Goal: Task Accomplishment & Management: Complete application form

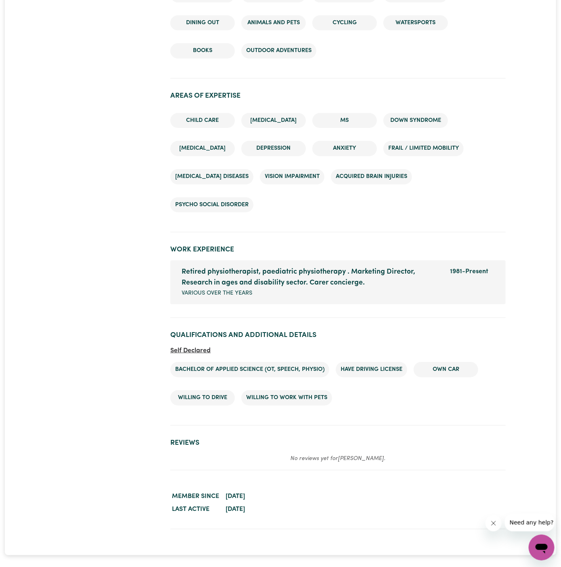
scroll to position [1004, 0]
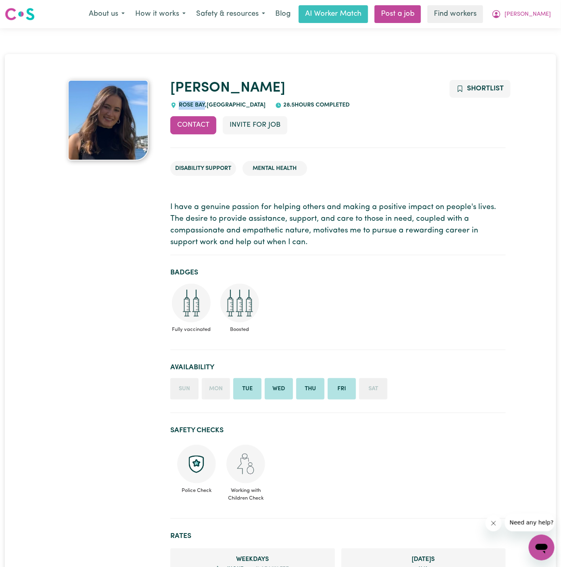
drag, startPoint x: 205, startPoint y: 105, endPoint x: 177, endPoint y: 103, distance: 27.9
click at [177, 103] on span "[GEOGRAPHIC_DATA] , [GEOGRAPHIC_DATA]" at bounding box center [221, 105] width 89 height 6
copy span "ROSE BAY"
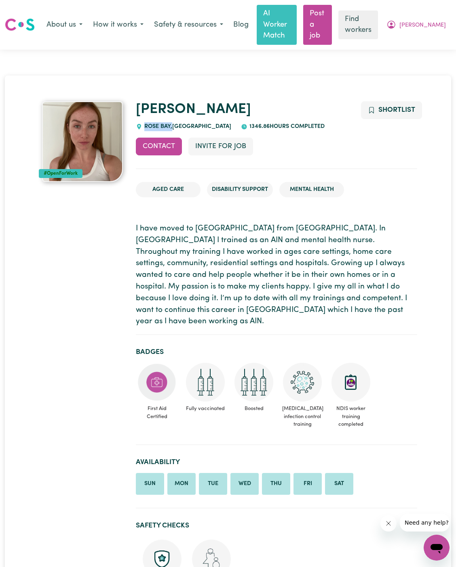
drag, startPoint x: 172, startPoint y: 115, endPoint x: 144, endPoint y: 115, distance: 27.9
click at [144, 124] on span "[GEOGRAPHIC_DATA] , [GEOGRAPHIC_DATA]" at bounding box center [186, 127] width 89 height 6
copy span "ROSE BAY ,"
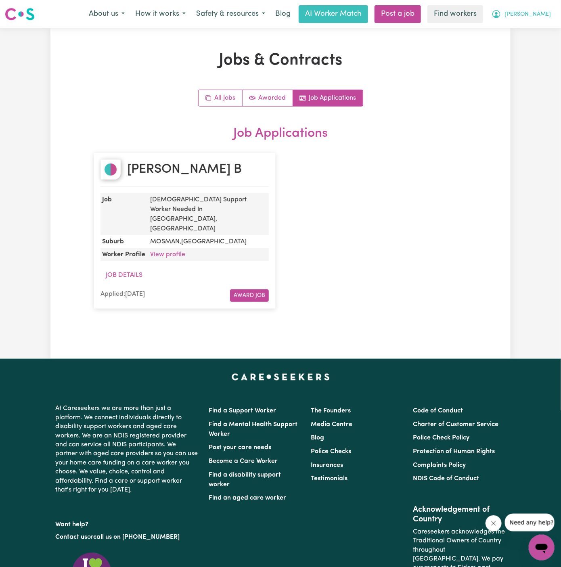
click at [541, 13] on span "[PERSON_NAME]" at bounding box center [528, 14] width 46 height 9
click at [540, 42] on link "Logout" at bounding box center [524, 46] width 64 height 15
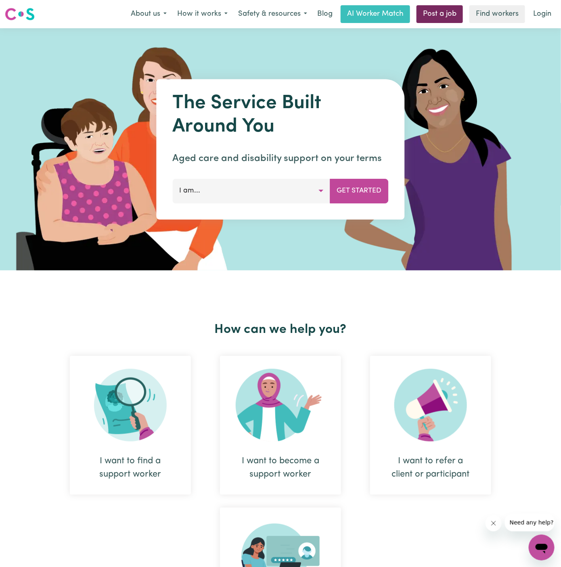
click at [439, 10] on link "Post a job" at bounding box center [440, 14] width 46 height 18
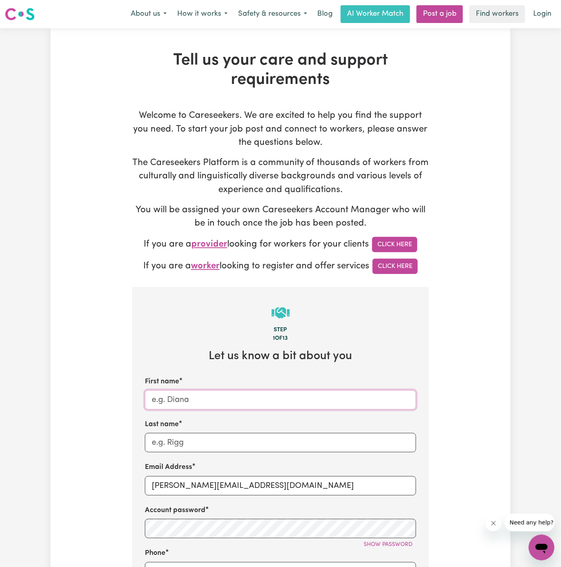
click at [202, 403] on input "First name" at bounding box center [280, 400] width 271 height 19
drag, startPoint x: 172, startPoint y: 486, endPoint x: 277, endPoint y: 489, distance: 104.7
click at [277, 489] on input "[PERSON_NAME][EMAIL_ADDRESS][DOMAIN_NAME]" at bounding box center [280, 486] width 271 height 19
click at [223, 488] on input "[PERSON_NAME][EMAIL_ADDRESS][DOMAIN_NAME]" at bounding box center [280, 486] width 271 height 19
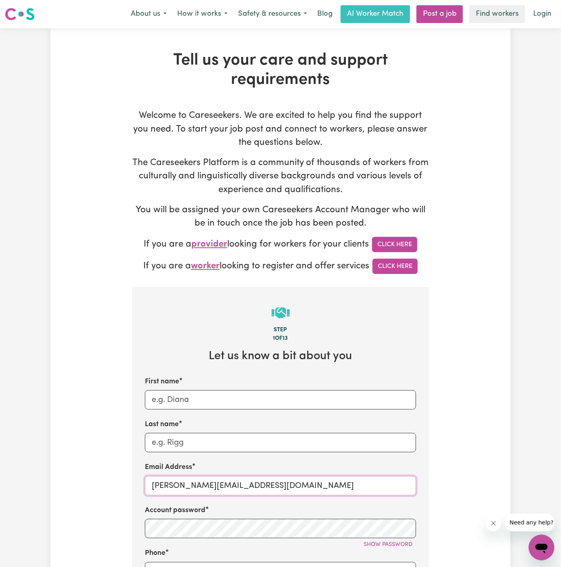
click at [223, 488] on input "[PERSON_NAME][EMAIL_ADDRESS][DOMAIN_NAME]" at bounding box center [280, 486] width 271 height 19
paste input "ClientBurleighWatersCF"
drag, startPoint x: 230, startPoint y: 486, endPoint x: 155, endPoint y: 485, distance: 75.5
click at [155, 485] on input "[EMAIL_ADDRESS][DOMAIN_NAME]" at bounding box center [280, 486] width 271 height 19
paste input "[EMAIL_ADDRESS][DOMAIN_NAME]"
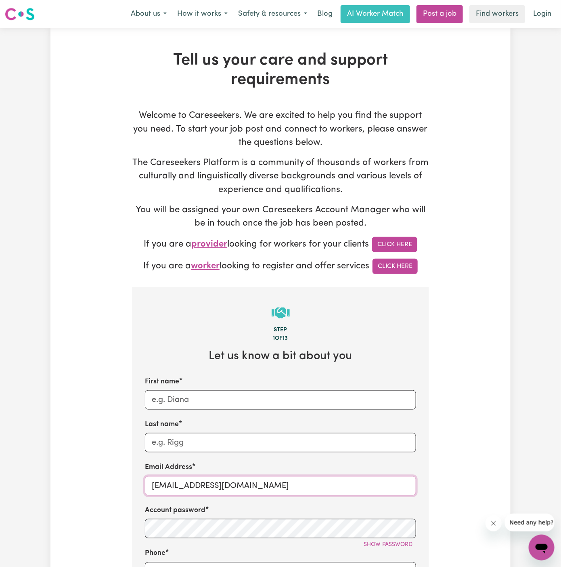
type input "[EMAIL_ADDRESS][DOMAIN_NAME]"
click at [202, 397] on input "First name" at bounding box center [280, 400] width 271 height 19
paste input "ClientBurleighWaters"
click at [171, 401] on input "ClientBurleighWaters" at bounding box center [280, 400] width 271 height 19
click at [172, 400] on input "ClientBurleighWaters" at bounding box center [280, 400] width 271 height 19
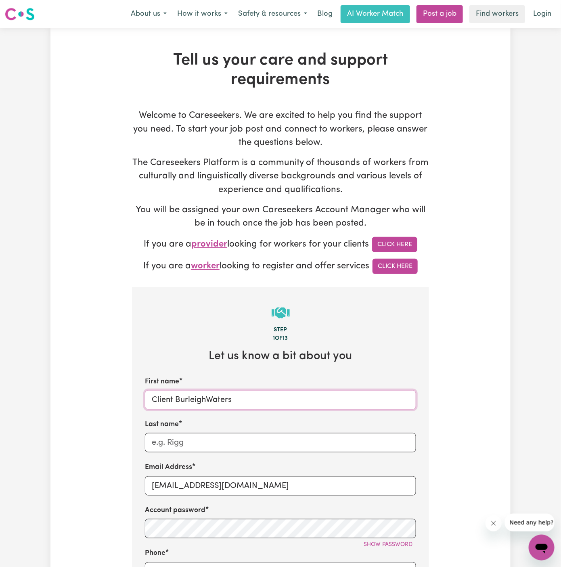
click at [206, 399] on input "Client BurleighWaters" at bounding box center [280, 400] width 271 height 19
type input "Client [PERSON_NAME]"
click at [213, 433] on input "Last name" at bounding box center [280, 442] width 271 height 19
click at [210, 445] on input "Last name" at bounding box center [280, 442] width 271 height 19
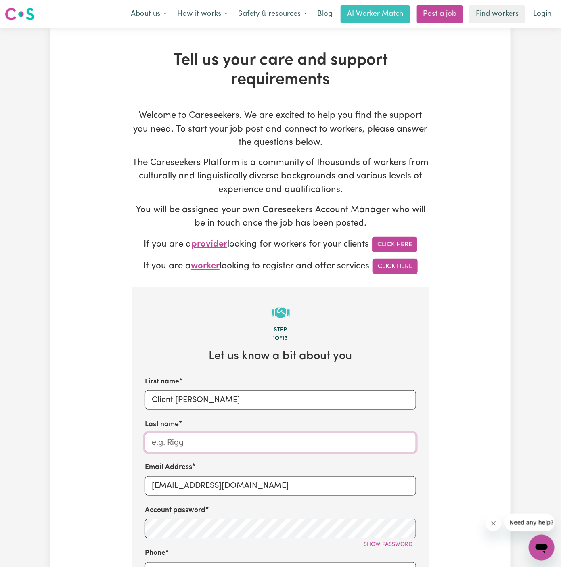
paste input "Chosen Family"
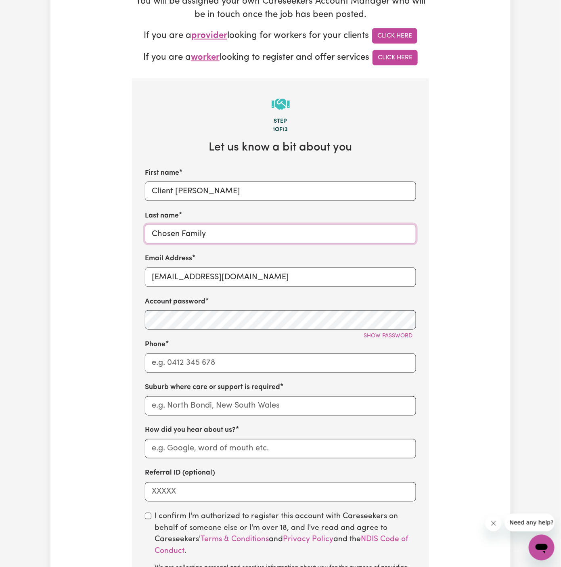
scroll to position [214, 0]
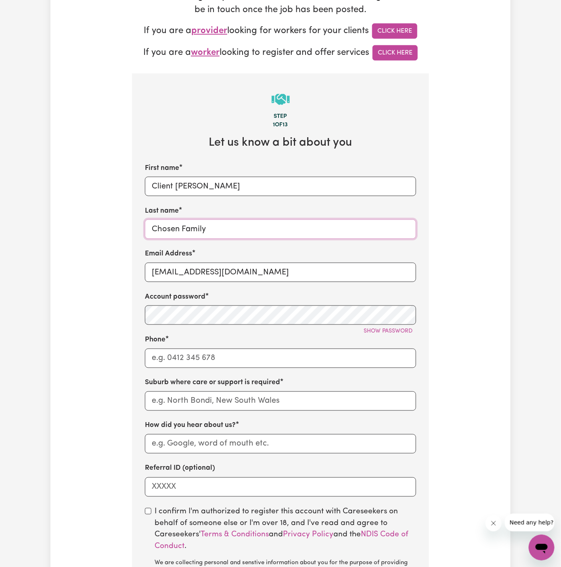
type input "Chosen Family"
click at [248, 359] on input "Phone" at bounding box center [280, 358] width 271 height 19
type input "1300765465"
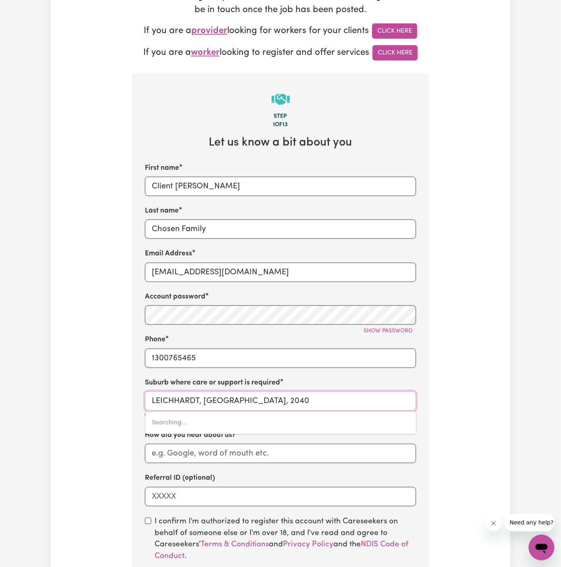
click at [258, 400] on input "LEICHHARDT, [GEOGRAPHIC_DATA], 2040" at bounding box center [280, 401] width 271 height 19
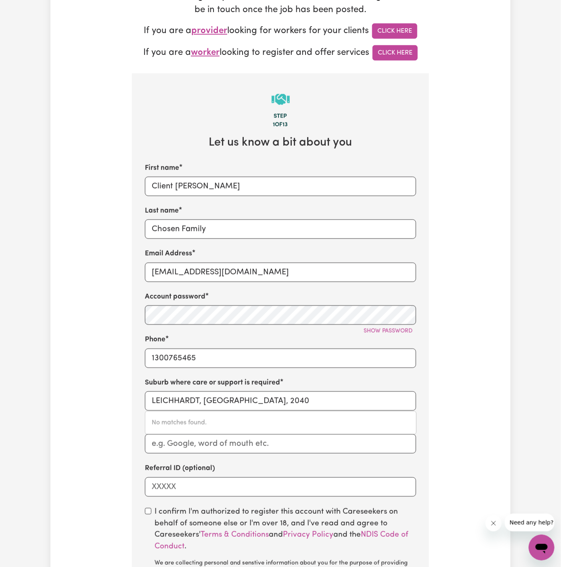
click at [166, 216] on div "Last name Chosen Family" at bounding box center [280, 222] width 271 height 33
drag, startPoint x: 175, startPoint y: 185, endPoint x: 286, endPoint y: 184, distance: 111.5
click at [286, 184] on input "Client [PERSON_NAME]" at bounding box center [280, 186] width 271 height 19
click at [220, 407] on input "LEICHHARDT, [GEOGRAPHIC_DATA], 2040" at bounding box center [280, 401] width 271 height 19
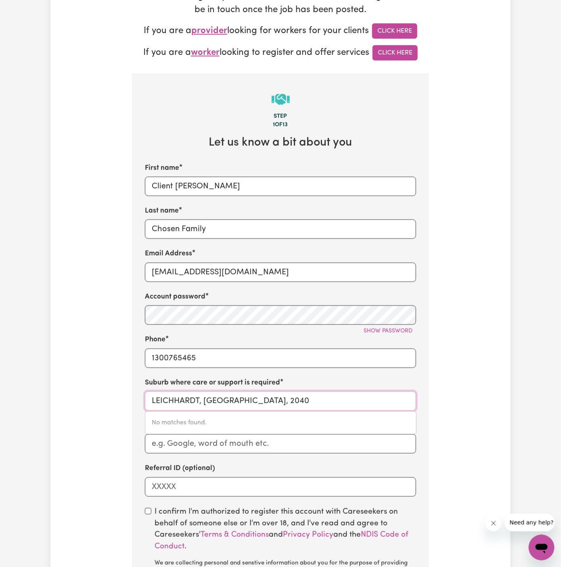
click at [220, 407] on input "LEICHHARDT, [GEOGRAPHIC_DATA], 2040" at bounding box center [280, 401] width 271 height 19
paste input "[PERSON_NAME]"
type input "[PERSON_NAME]"
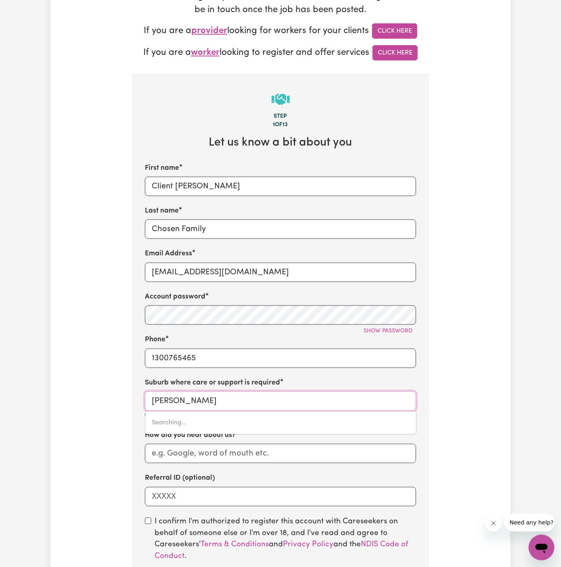
type input "[PERSON_NAME], [GEOGRAPHIC_DATA], 4220"
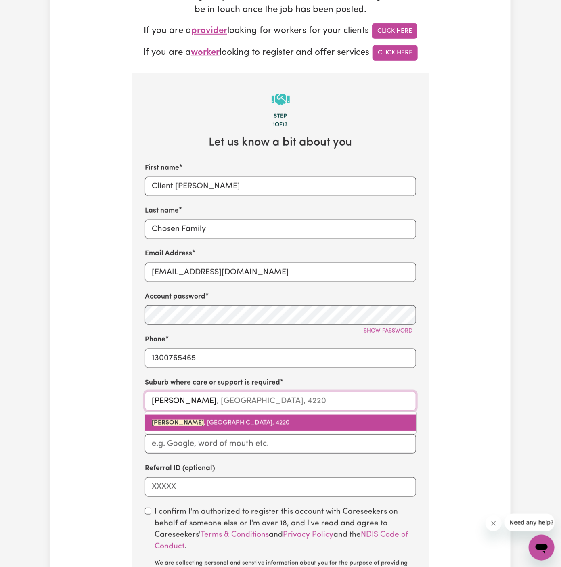
click at [226, 421] on span "[PERSON_NAME] , [GEOGRAPHIC_DATA], 4220" at bounding box center [221, 423] width 138 height 6
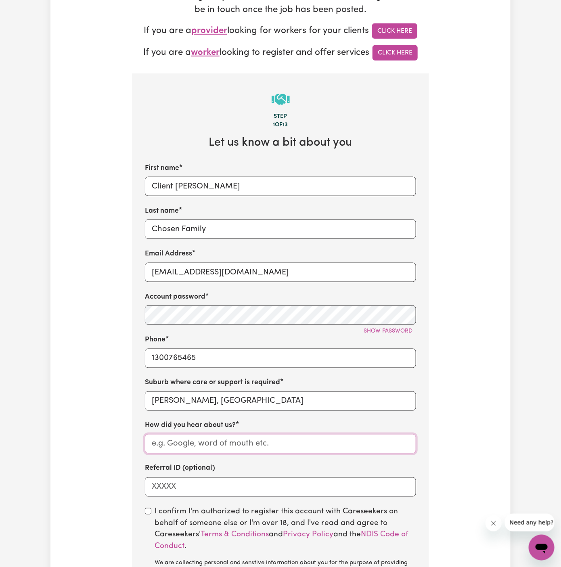
click at [226, 441] on input "How did you hear about us?" at bounding box center [280, 444] width 271 height 19
click at [192, 221] on input "Chosen Family" at bounding box center [280, 229] width 271 height 19
click at [195, 441] on input "How did you hear about us?" at bounding box center [280, 444] width 271 height 19
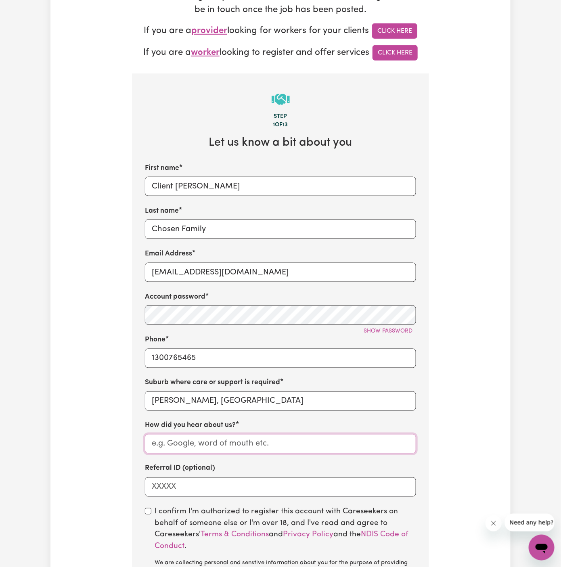
paste input "Chosen Family"
type input "Chosen Family"
click at [149, 512] on input "checkbox" at bounding box center [148, 511] width 6 height 6
checkbox input "true"
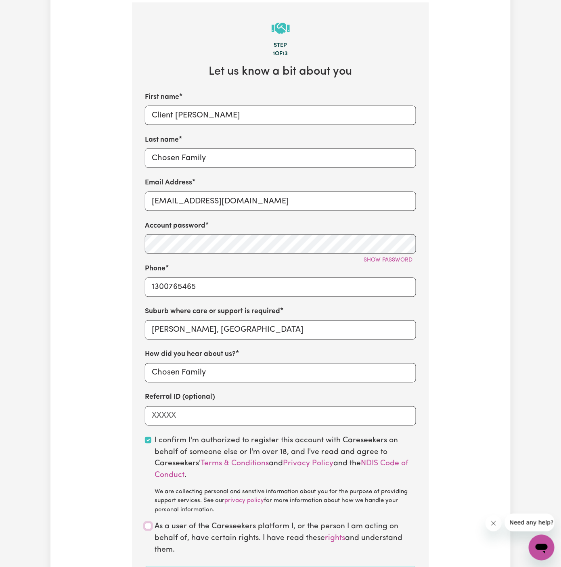
click at [146, 529] on input "checkbox" at bounding box center [148, 526] width 6 height 6
checkbox input "true"
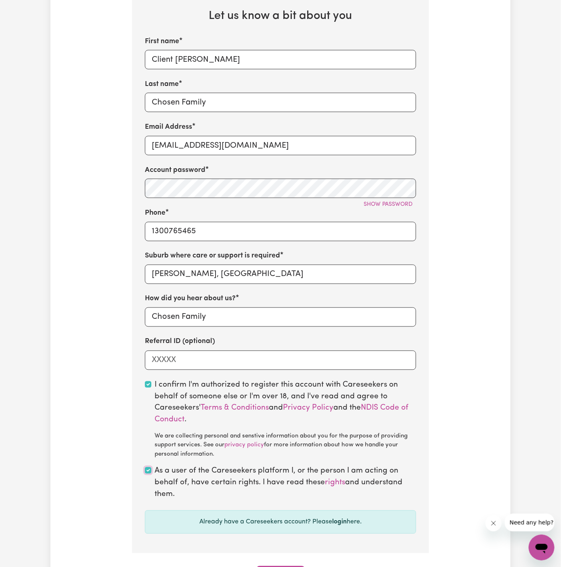
scroll to position [377, 0]
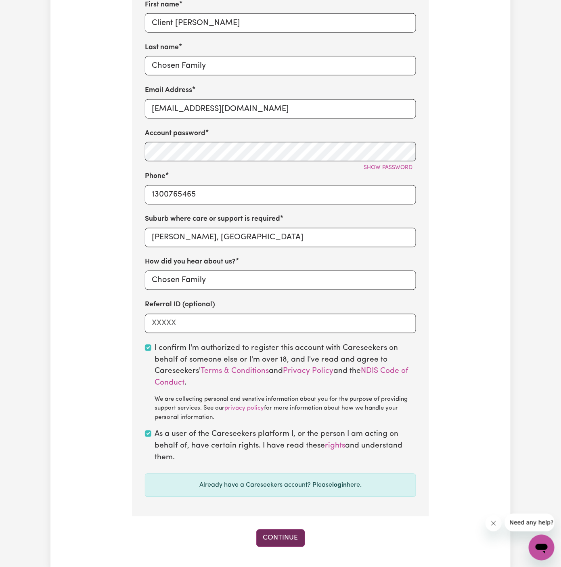
click at [289, 545] on button "Continue" at bounding box center [280, 539] width 49 height 18
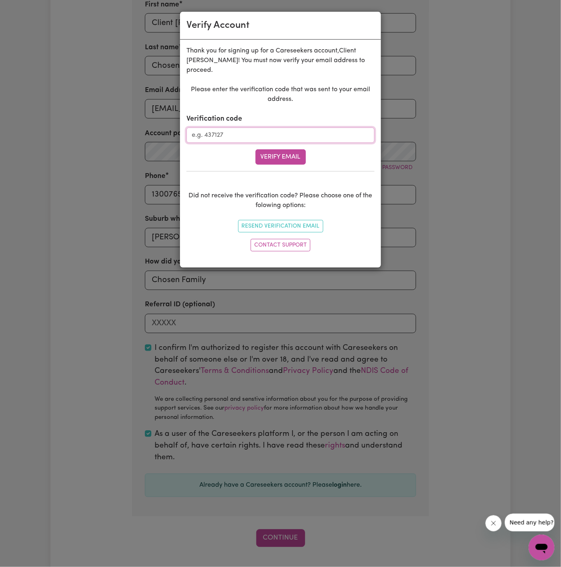
click at [257, 138] on input "Verification code" at bounding box center [281, 135] width 188 height 15
paste input "285069"
type input "285069"
click at [271, 149] on button "Verify Email" at bounding box center [281, 156] width 50 height 15
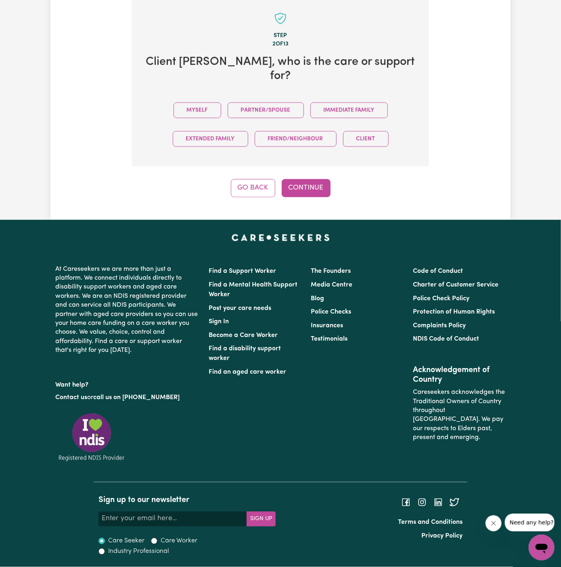
scroll to position [286, 0]
